Goal: Task Accomplishment & Management: Manage account settings

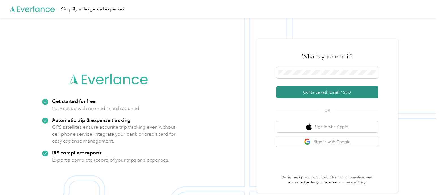
click at [308, 91] on button "Continue with Email / SSO" at bounding box center [327, 92] width 102 height 12
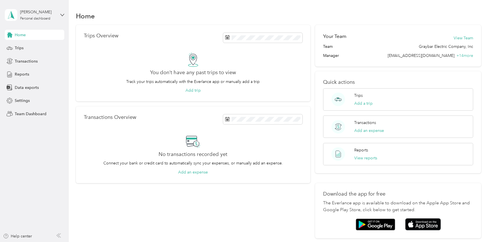
click at [63, 20] on div "[PERSON_NAME] Personal dashboard" at bounding box center [34, 15] width 59 height 20
click at [23, 47] on div "Team dashboard" at bounding box center [25, 47] width 30 height 6
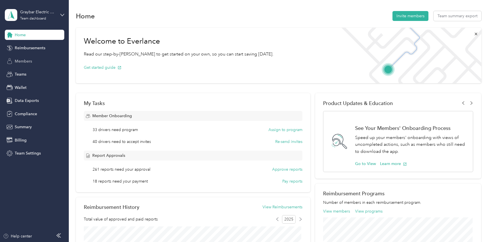
click at [23, 59] on span "Members" at bounding box center [23, 61] width 17 height 6
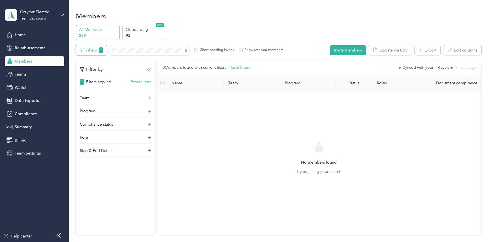
click at [92, 49] on button "Filters 1" at bounding box center [91, 50] width 31 height 10
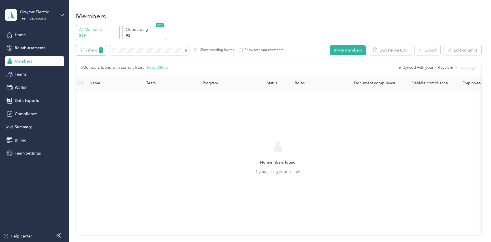
click at [92, 49] on button "Filters 1" at bounding box center [91, 50] width 31 height 10
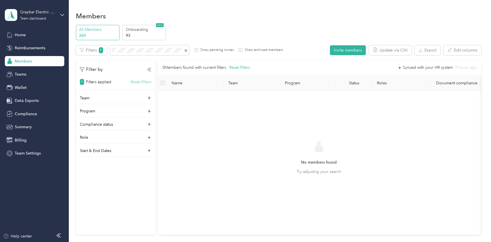
click at [139, 82] on button "Reset filters" at bounding box center [140, 82] width 21 height 6
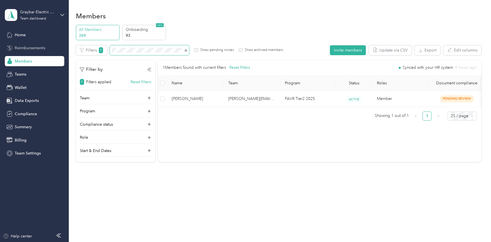
click at [46, 44] on section "Graybar Electric Company, Inc Team dashboard Home Reimbursements Members Teams …" at bounding box center [244, 121] width 488 height 242
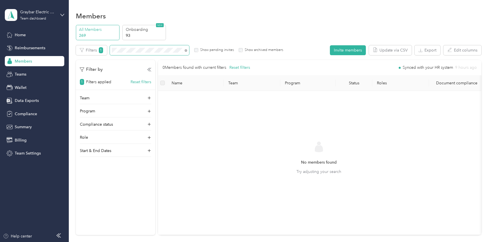
click at [128, 55] on span at bounding box center [149, 50] width 79 height 10
click at [95, 50] on div "Filters 1 Show pending invites Show archived members" at bounding box center [179, 50] width 207 height 10
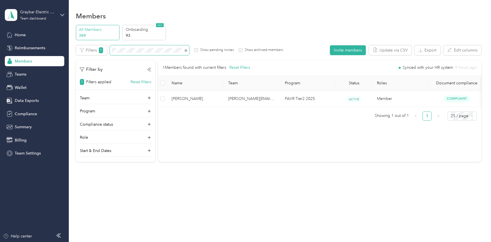
click at [185, 49] on span at bounding box center [185, 50] width 3 height 5
click at [186, 50] on icon at bounding box center [185, 50] width 1 height 1
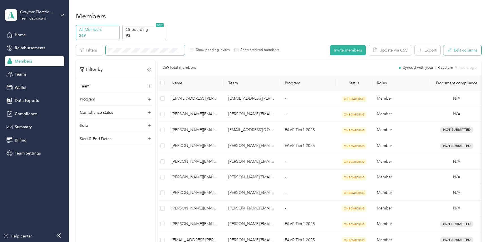
click at [461, 51] on button "Edit columns" at bounding box center [462, 50] width 38 height 10
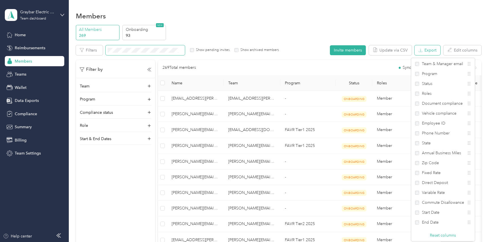
click at [427, 51] on button "Export" at bounding box center [427, 50] width 26 height 10
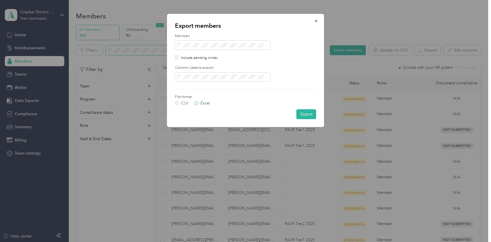
click at [197, 103] on label "Excel" at bounding box center [201, 103] width 15 height 4
click at [267, 78] on icon at bounding box center [266, 77] width 3 height 3
click at [198, 95] on span "All columns" at bounding box center [189, 96] width 21 height 5
click at [304, 115] on button "Export" at bounding box center [306, 114] width 20 height 10
